Goal: Information Seeking & Learning: Understand process/instructions

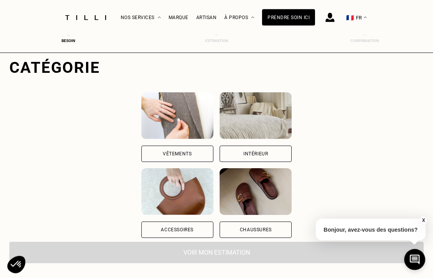
scroll to position [52, 0]
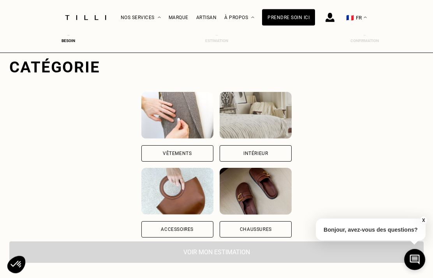
click at [164, 155] on div "Vêtements" at bounding box center [177, 154] width 72 height 16
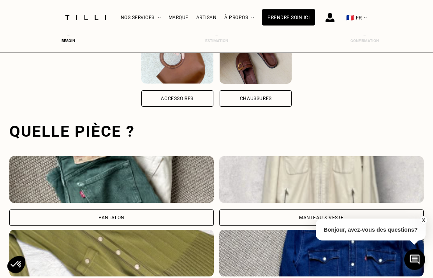
scroll to position [170, 0]
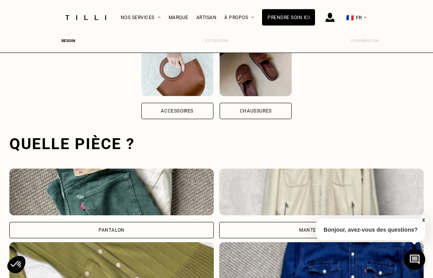
click at [313, 229] on div "Manteau & Veste" at bounding box center [321, 230] width 45 height 5
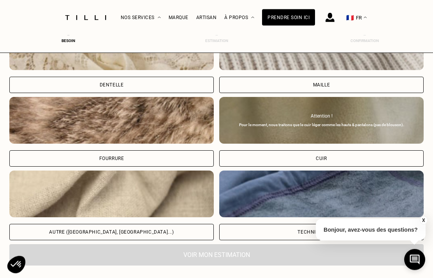
scroll to position [908, 0]
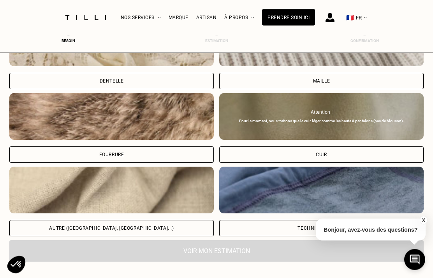
click at [365, 242] on div "X Bonjour, avez-vous des questions?" at bounding box center [371, 228] width 110 height 37
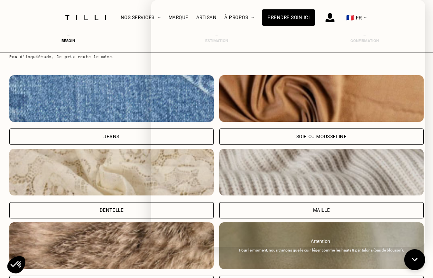
scroll to position [765, 0]
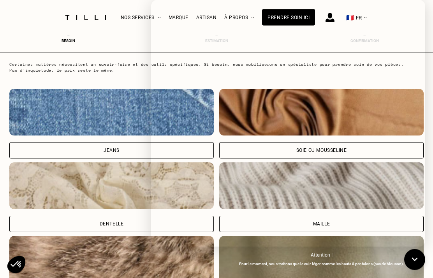
click at [419, 255] on icon at bounding box center [415, 260] width 12 height 19
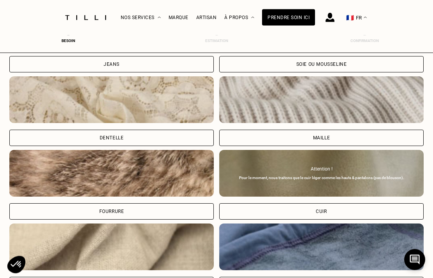
scroll to position [852, 0]
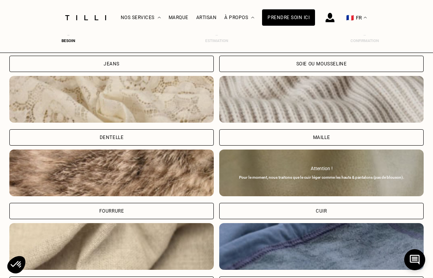
select select "FR"
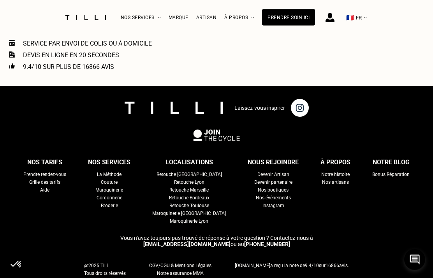
scroll to position [1299, 0]
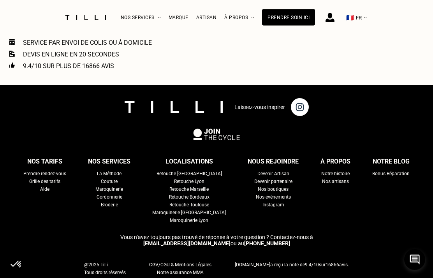
click at [60, 186] on div "Grille des tarifs" at bounding box center [44, 182] width 31 height 8
select select "FR"
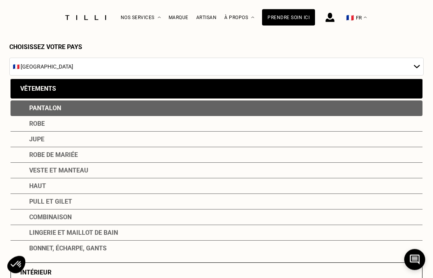
scroll to position [81, 0]
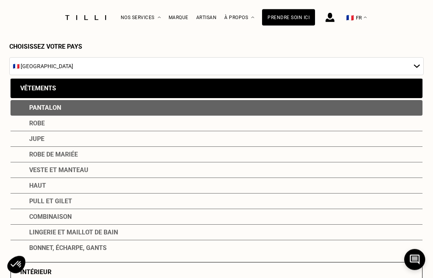
click at [90, 173] on div "Veste et manteau" at bounding box center [217, 171] width 412 height 16
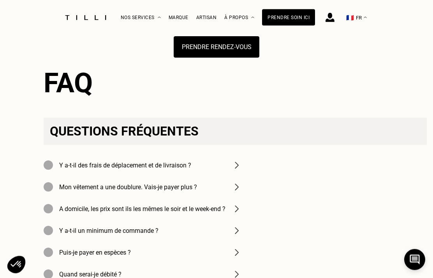
scroll to position [1196, 0]
click at [240, 170] on img at bounding box center [236, 165] width 9 height 9
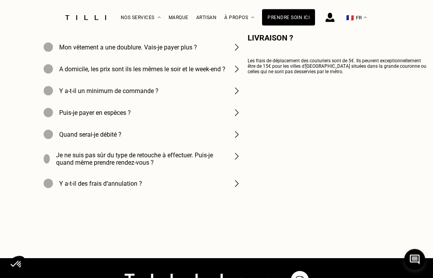
scroll to position [1336, 0]
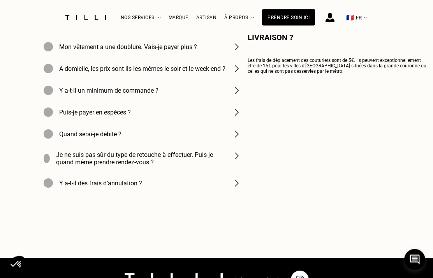
click at [241, 161] on img at bounding box center [236, 156] width 9 height 9
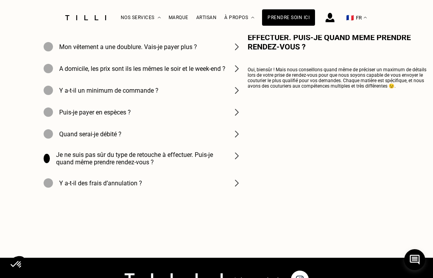
click at [240, 188] on img at bounding box center [236, 182] width 9 height 9
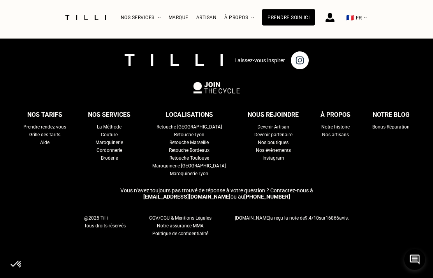
scroll to position [1555, 0]
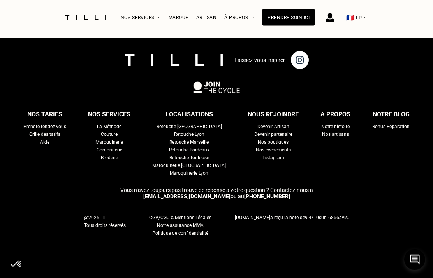
click at [377, 131] on div "Bonus Réparation" at bounding box center [391, 127] width 37 height 8
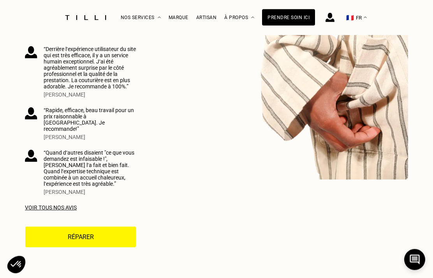
scroll to position [2193, 0]
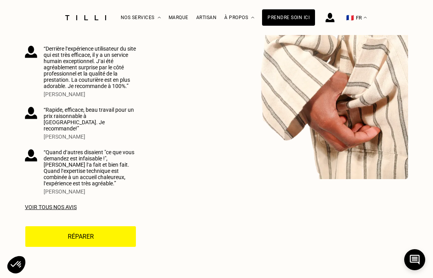
click at [71, 208] on div "Voir tous nos avis" at bounding box center [80, 207] width 111 height 6
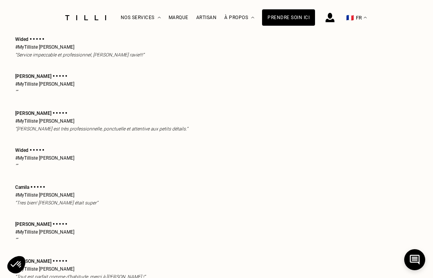
scroll to position [2280, 0]
